Goal: Information Seeking & Learning: Learn about a topic

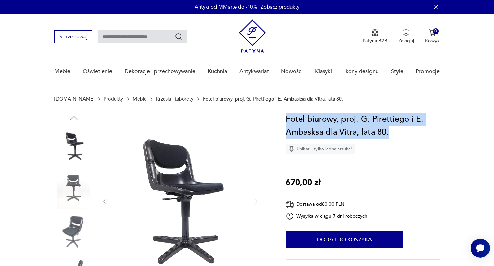
drag, startPoint x: 284, startPoint y: 119, endPoint x: 408, endPoint y: 131, distance: 124.8
copy h1 "Fotel biurowy, proj. G. Pirettiego i E. Ambasksa dla Vitra, lata 80."
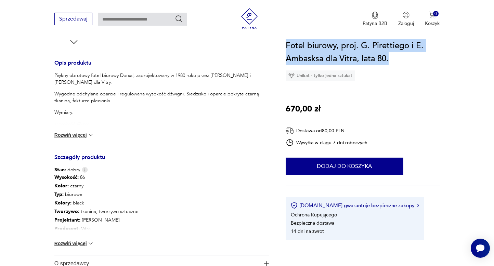
scroll to position [308, 0]
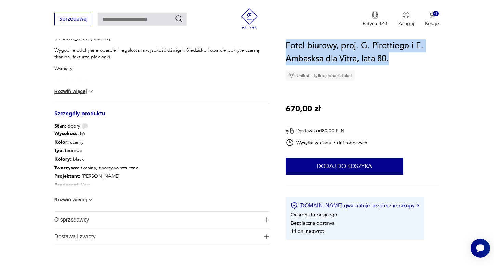
click at [91, 199] on img at bounding box center [90, 199] width 7 height 7
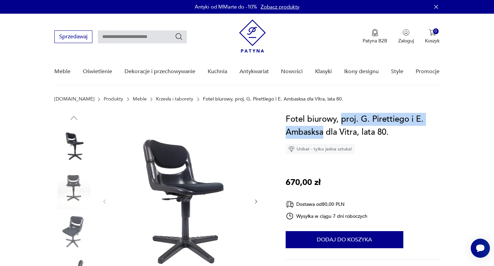
drag, startPoint x: 339, startPoint y: 120, endPoint x: 324, endPoint y: 137, distance: 22.5
click at [324, 137] on h1 "Fotel biurowy, proj. G. Pirettiego i E. Ambasksa dla Vitra, lata 80." at bounding box center [363, 126] width 154 height 26
copy h1 "proj. G. Pirettiego i E. [GEOGRAPHIC_DATA]"
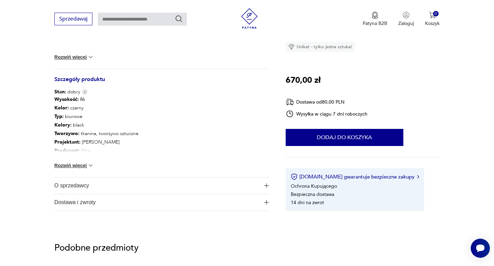
scroll to position [68, 0]
